Goal: Task Accomplishment & Management: Use online tool/utility

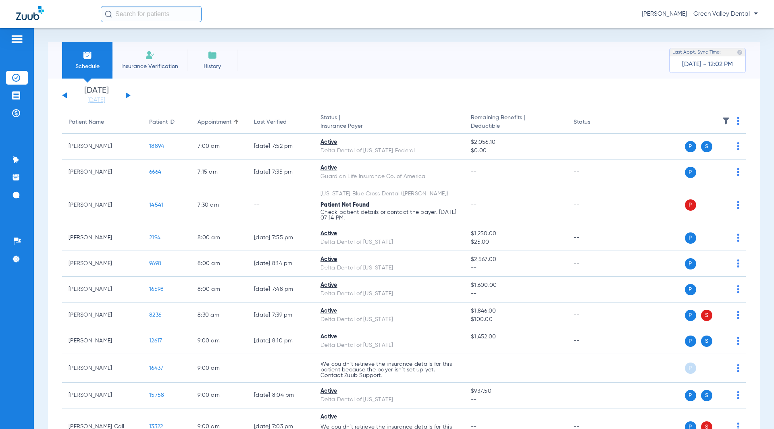
click at [151, 51] on img at bounding box center [150, 55] width 10 height 10
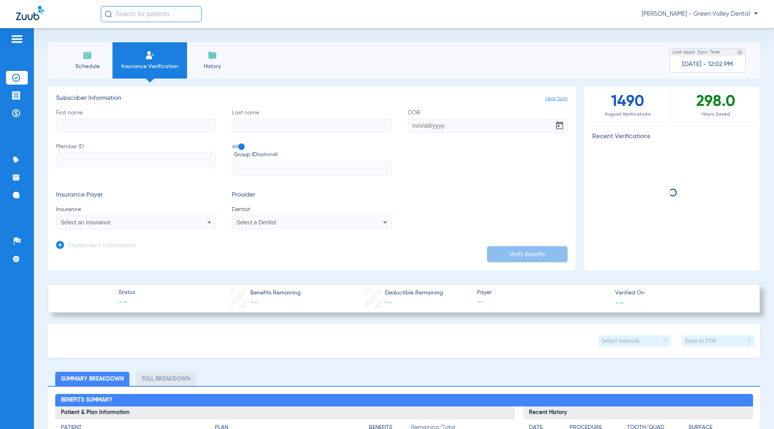
click at [104, 61] on li "Schedule" at bounding box center [87, 60] width 50 height 36
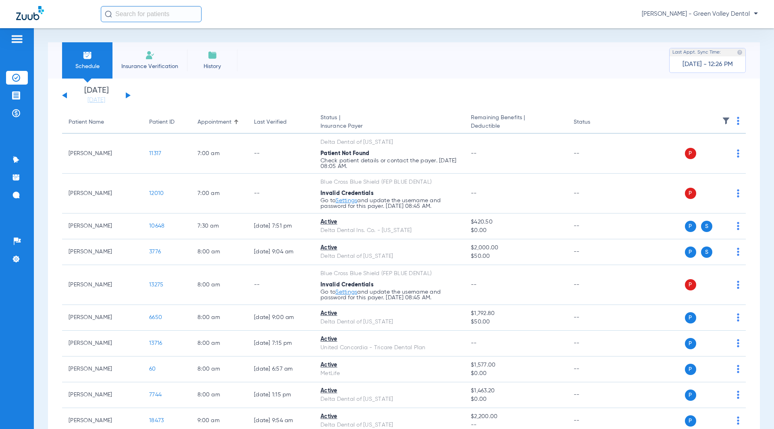
click at [128, 95] on button at bounding box center [128, 95] width 5 height 6
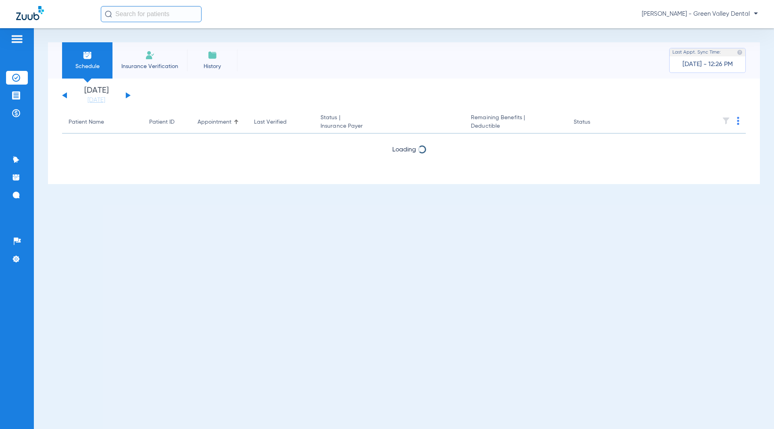
click at [128, 95] on button at bounding box center [128, 95] width 5 height 6
click at [65, 93] on div "[DATE] [DATE] [DATE] [DATE] [DATE] [DATE] [DATE] [DATE] [DATE] [DATE] [DATE] [D…" at bounding box center [96, 96] width 68 height 18
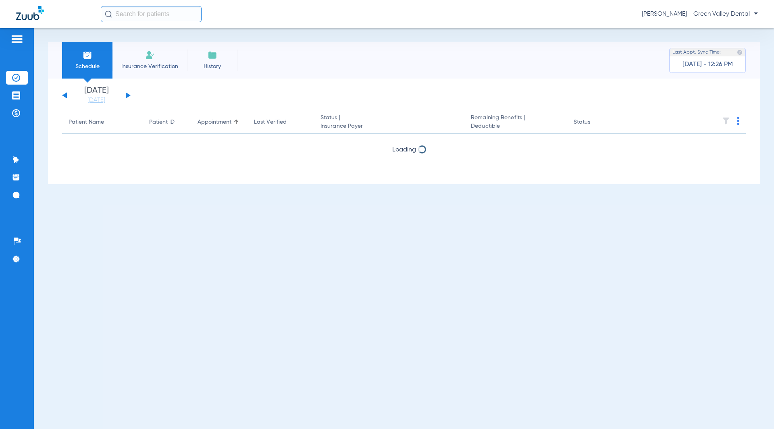
click at [65, 95] on button at bounding box center [64, 95] width 5 height 6
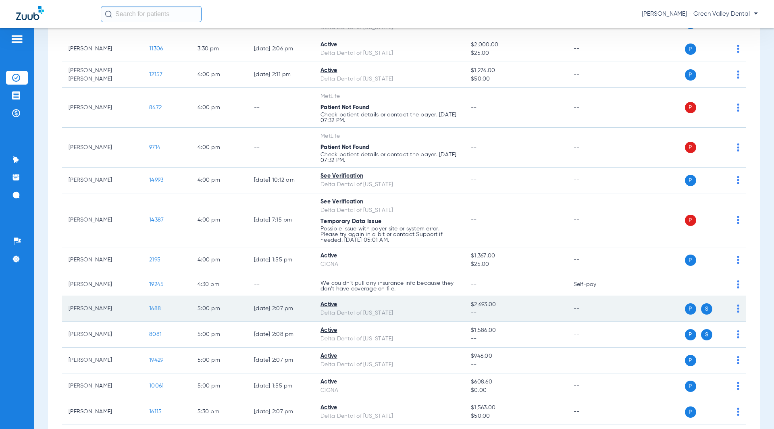
scroll to position [1685, 0]
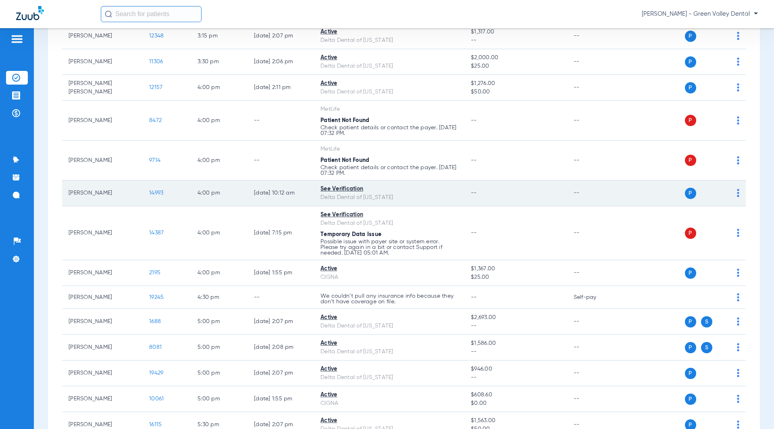
click at [155, 190] on span "14993" at bounding box center [156, 193] width 14 height 6
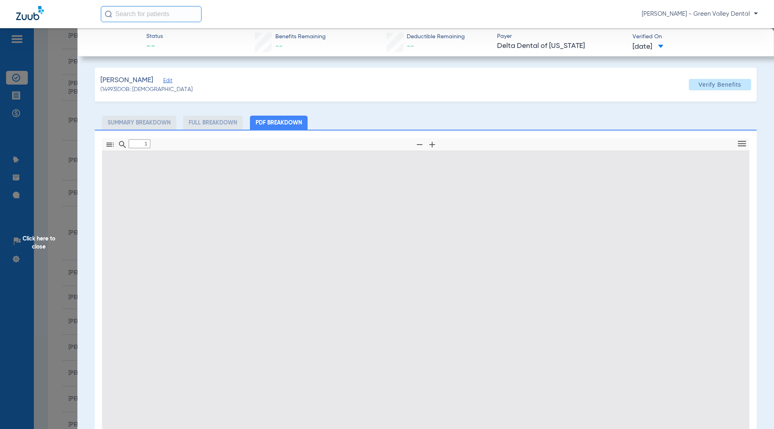
type input "0"
select select "page-width"
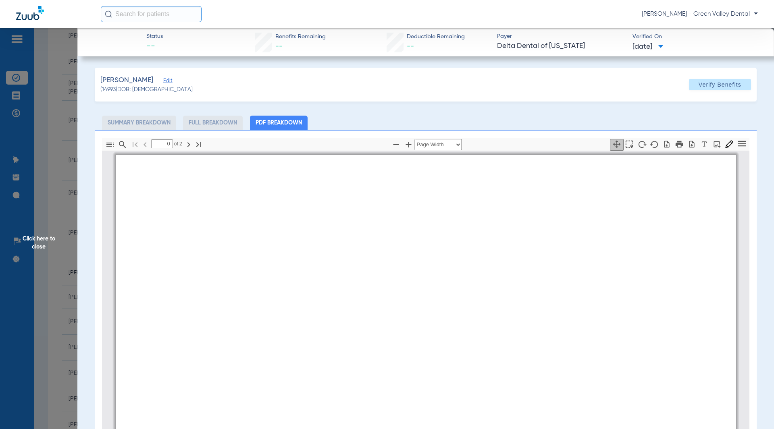
type input "1"
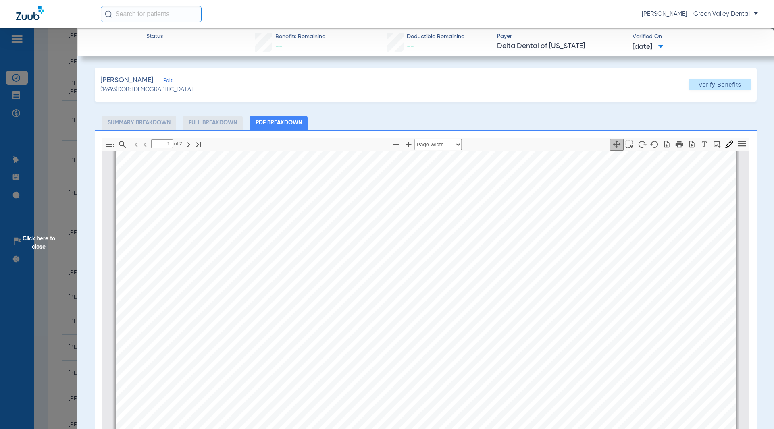
scroll to position [165, 0]
click at [53, 240] on span "Click here to close" at bounding box center [38, 242] width 77 height 429
